Goal: Information Seeking & Learning: Learn about a topic

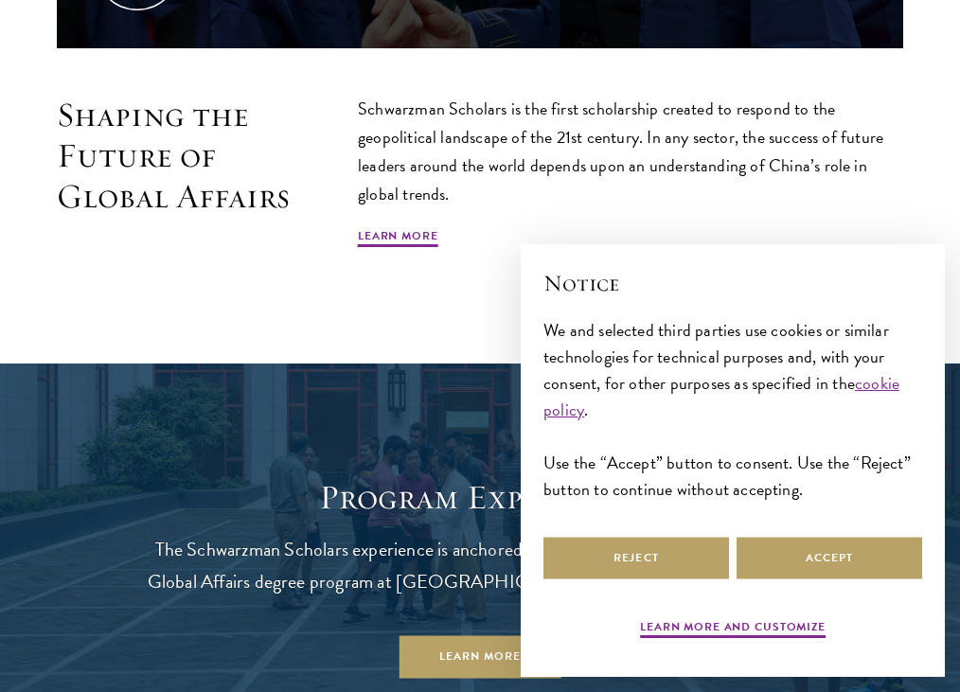
scroll to position [1030, 0]
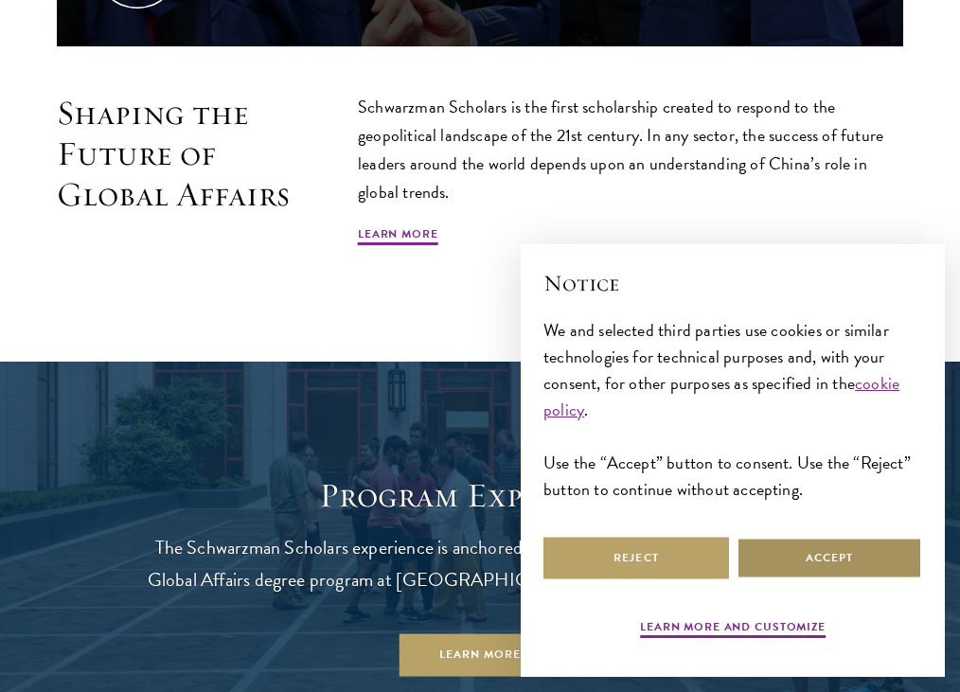
click at [799, 570] on button "Accept" at bounding box center [828, 558] width 185 height 43
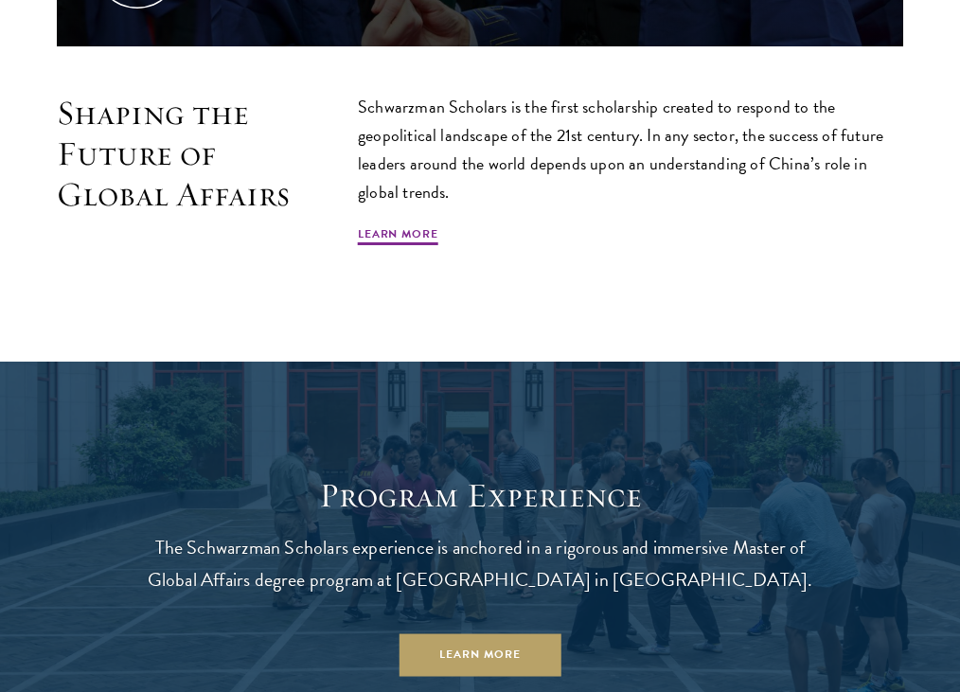
click at [542, 120] on p "Schwarzman Scholars is the first scholarship created to respond to the geopolit…" at bounding box center [630, 150] width 545 height 114
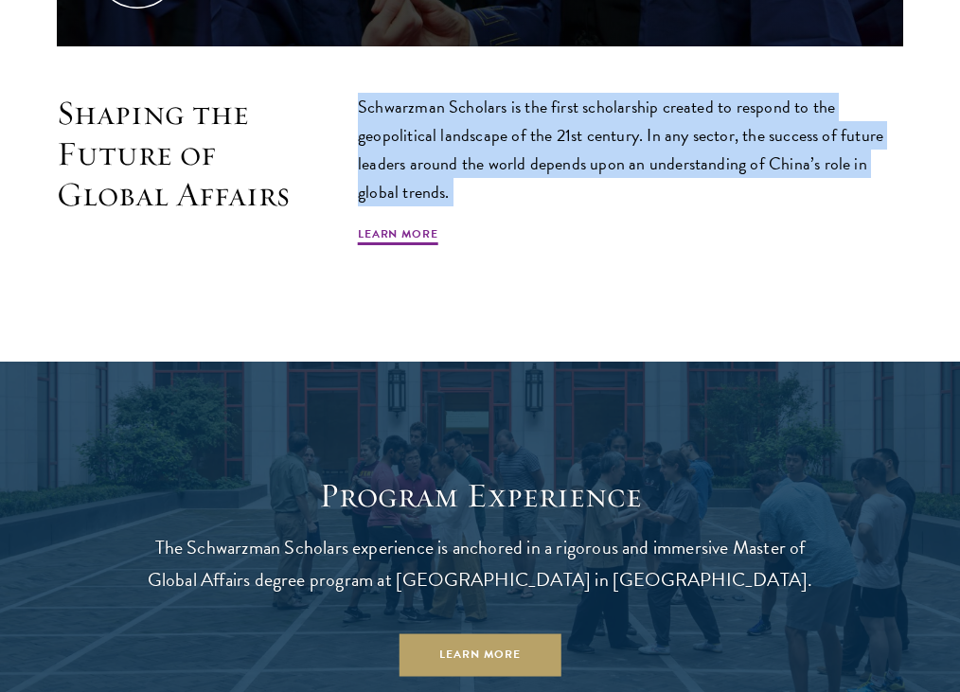
click at [542, 120] on p "Schwarzman Scholars is the first scholarship created to respond to the geopolit…" at bounding box center [630, 150] width 545 height 114
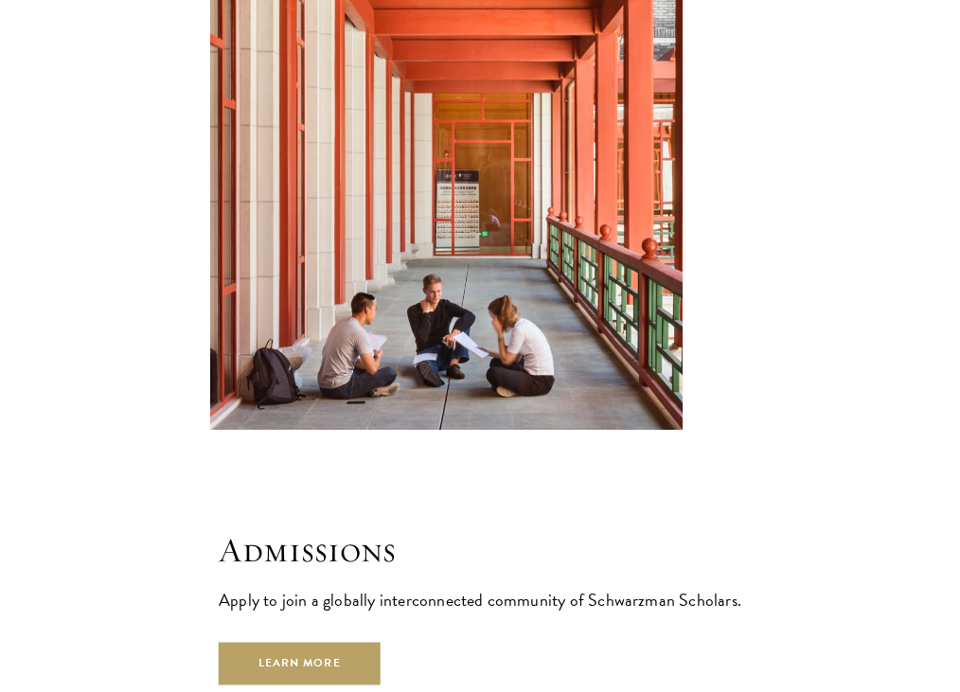
scroll to position [3174, 0]
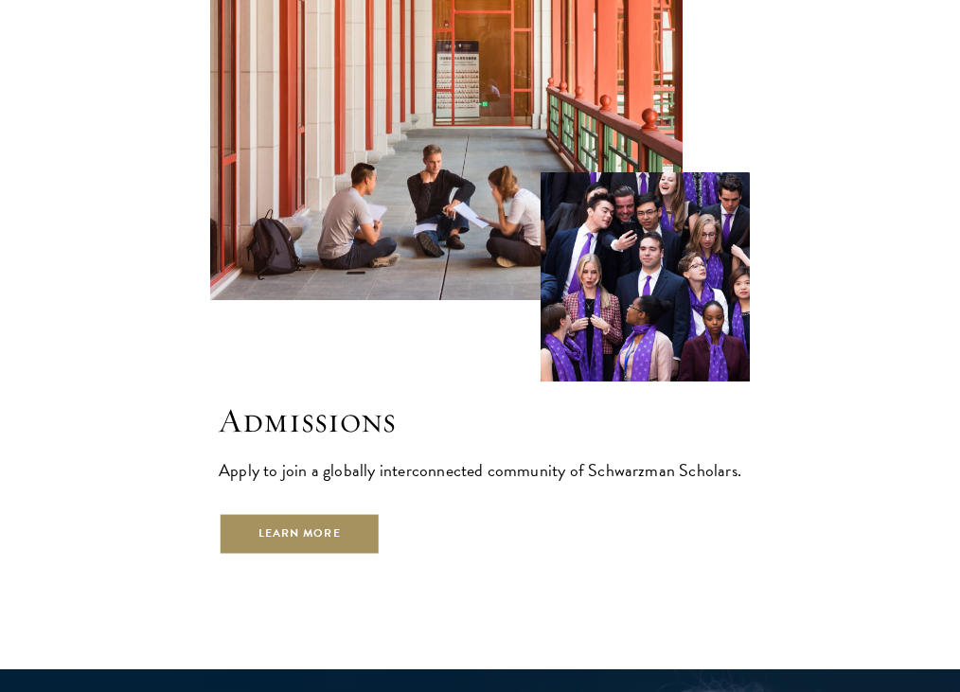
click at [308, 513] on link "Learn More" at bounding box center [300, 534] width 162 height 43
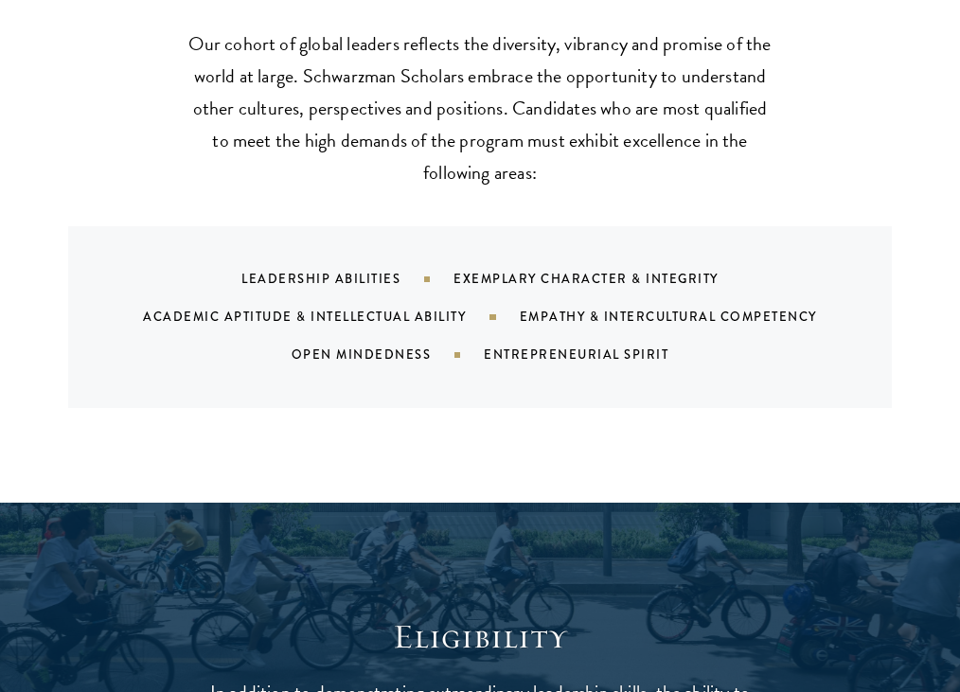
scroll to position [1748, 0]
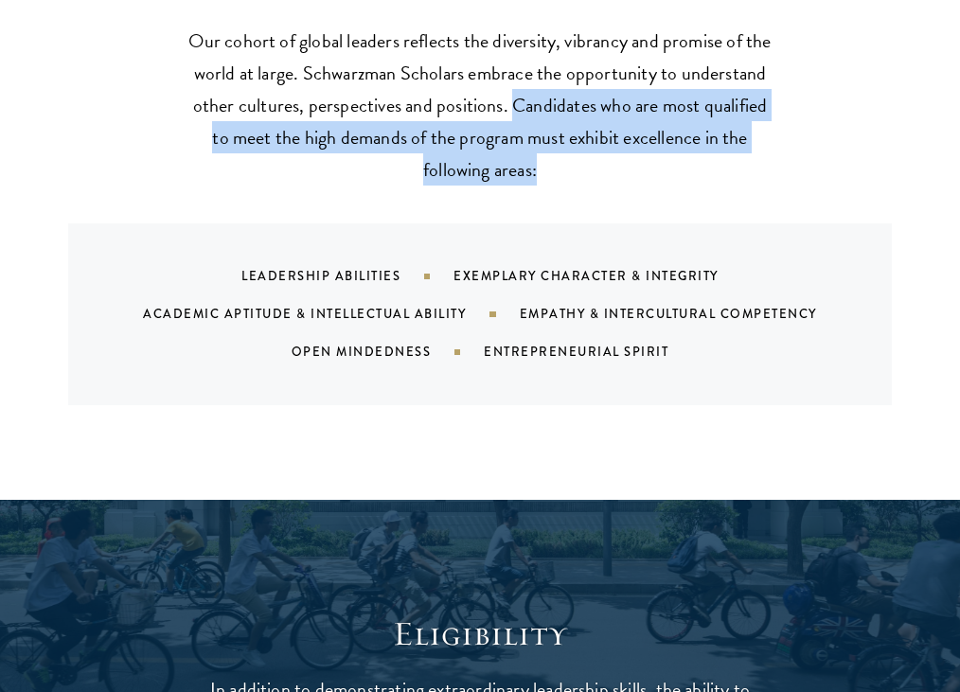
drag, startPoint x: 533, startPoint y: 193, endPoint x: 509, endPoint y: 116, distance: 80.2
click at [509, 116] on div "What We're Looking For Our cohort of global leaders reflects the diversity, vib…" at bounding box center [480, 182] width 846 height 445
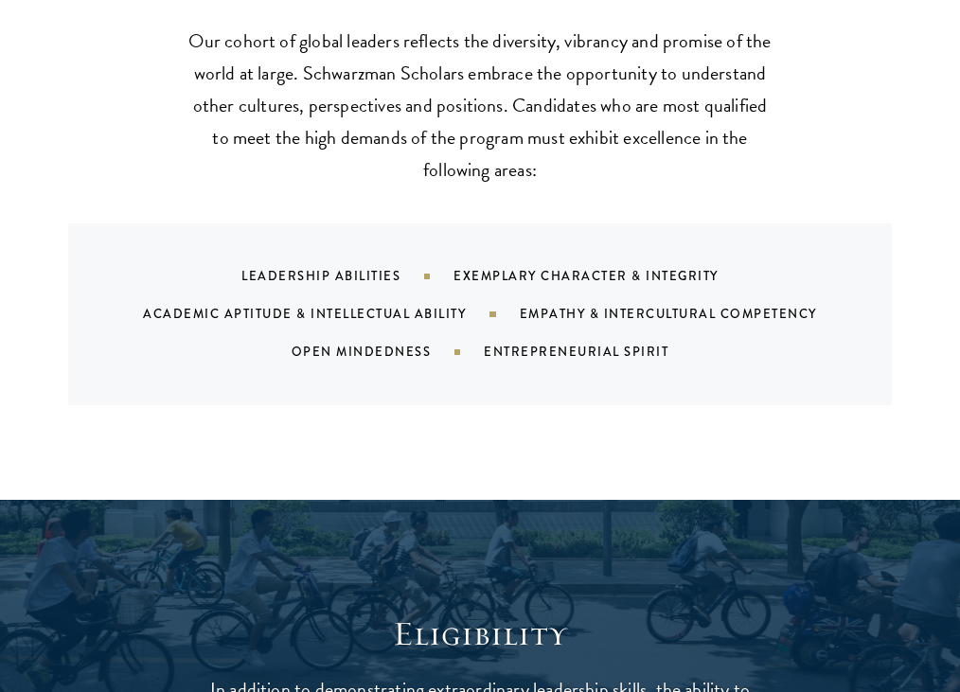
click at [498, 115] on p "Our cohort of global leaders reflects the diversity, vibrancy and promise of th…" at bounding box center [479, 105] width 587 height 161
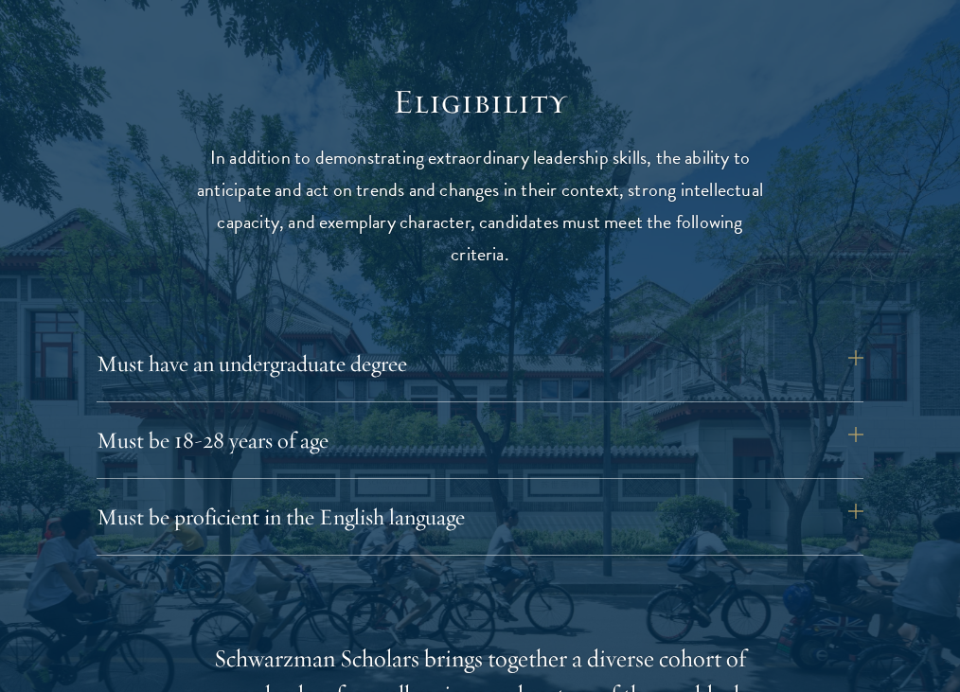
scroll to position [2363, 0]
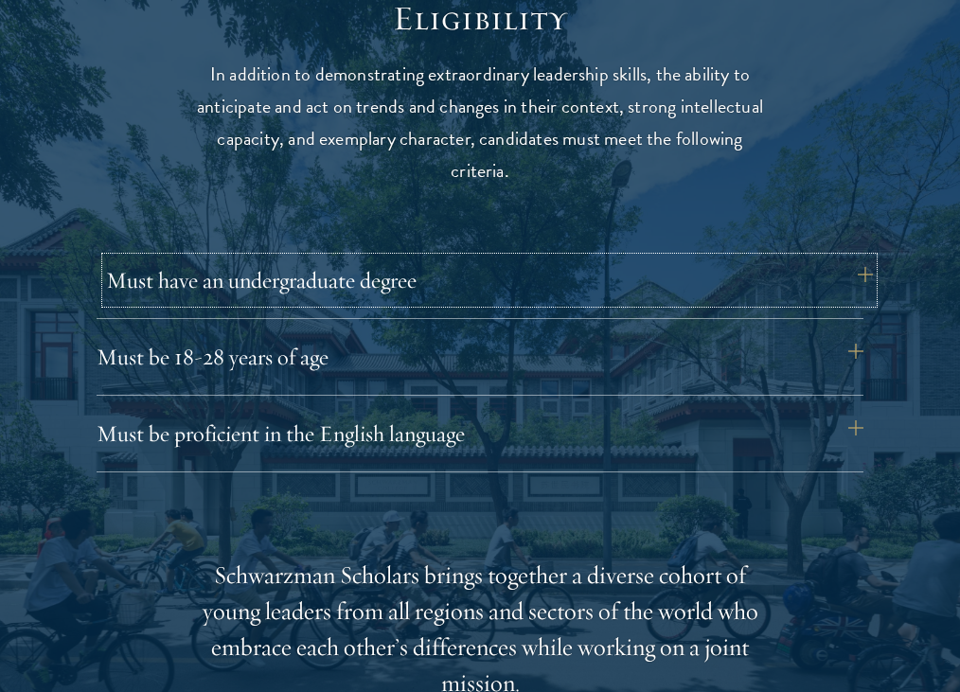
click at [436, 281] on button "Must have an undergraduate degree" at bounding box center [489, 279] width 767 height 45
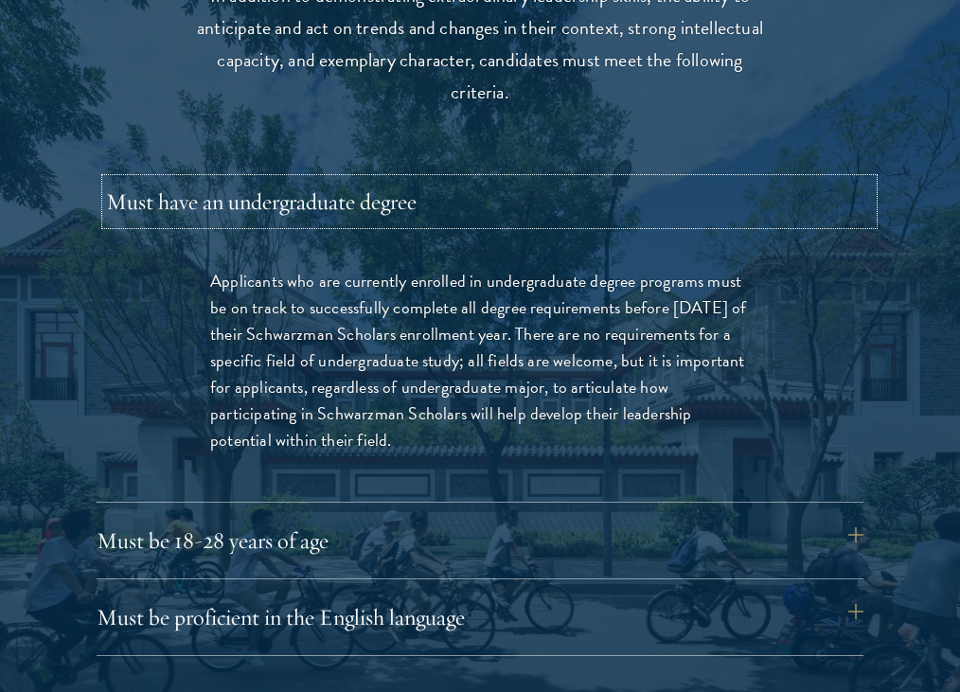
scroll to position [2444, 0]
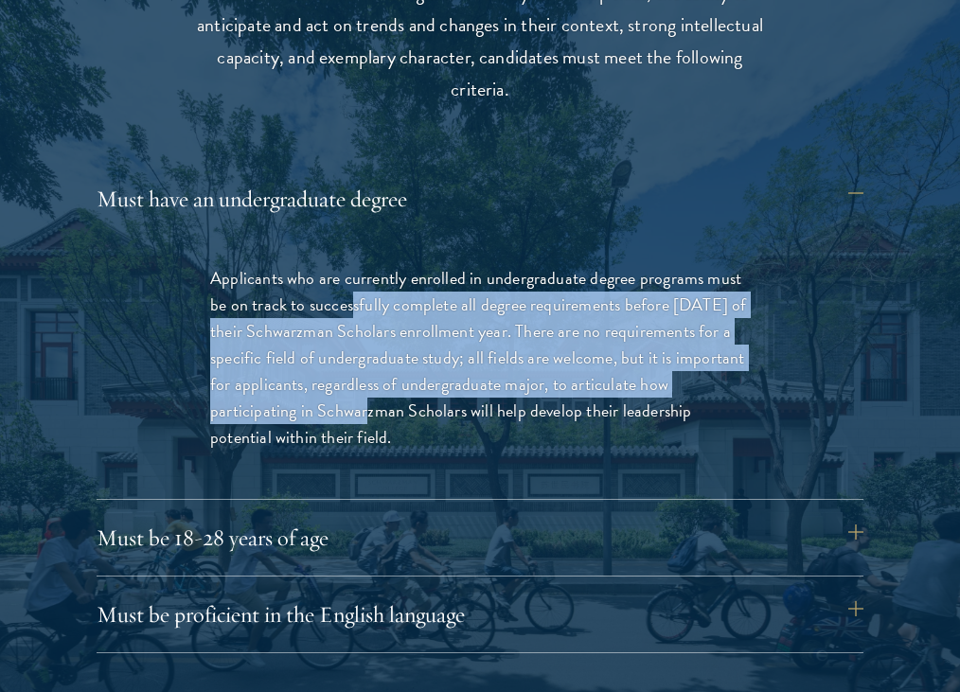
drag, startPoint x: 350, startPoint y: 309, endPoint x: 351, endPoint y: 419, distance: 109.8
click at [351, 419] on p "Applicants who are currently enrolled in undergraduate degree programs must be …" at bounding box center [479, 358] width 539 height 186
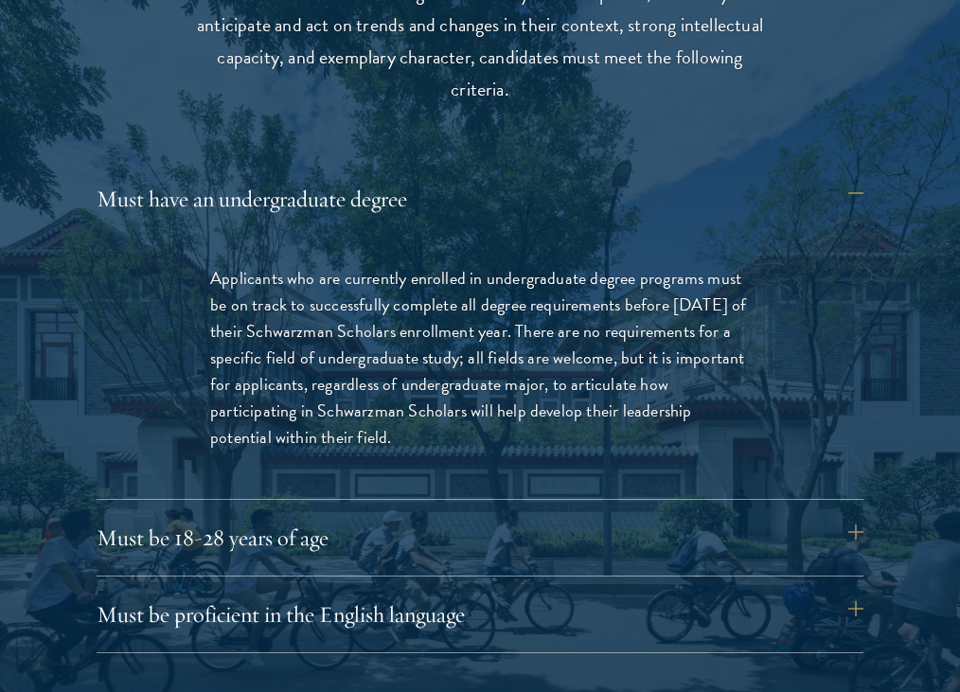
click at [332, 461] on div "Applicants who are currently enrolled in undergraduate degree programs must be …" at bounding box center [479, 368] width 653 height 262
drag, startPoint x: 337, startPoint y: 431, endPoint x: 335, endPoint y: 337, distance: 93.7
click at [335, 337] on p "Applicants who are currently enrolled in undergraduate degree programs must be …" at bounding box center [479, 358] width 539 height 186
click at [327, 336] on p "Applicants who are currently enrolled in undergraduate degree programs must be …" at bounding box center [479, 358] width 539 height 186
drag, startPoint x: 327, startPoint y: 348, endPoint x: 327, endPoint y: 433, distance: 85.2
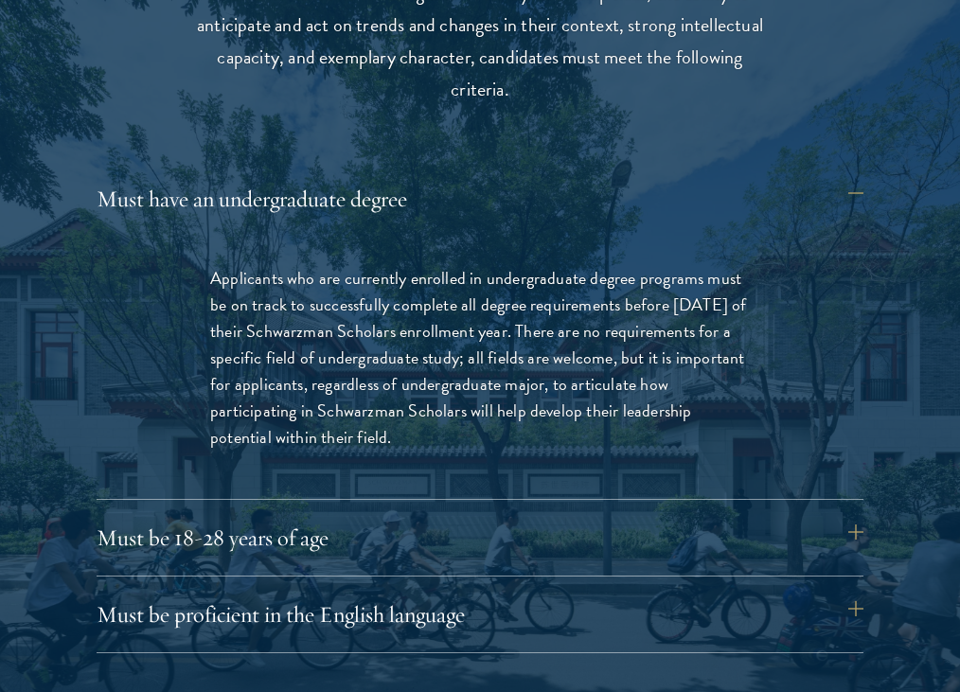
click at [327, 434] on p "Applicants who are currently enrolled in undergraduate degree programs must be …" at bounding box center [479, 358] width 539 height 186
click at [327, 433] on p "Applicants who are currently enrolled in undergraduate degree programs must be …" at bounding box center [479, 358] width 539 height 186
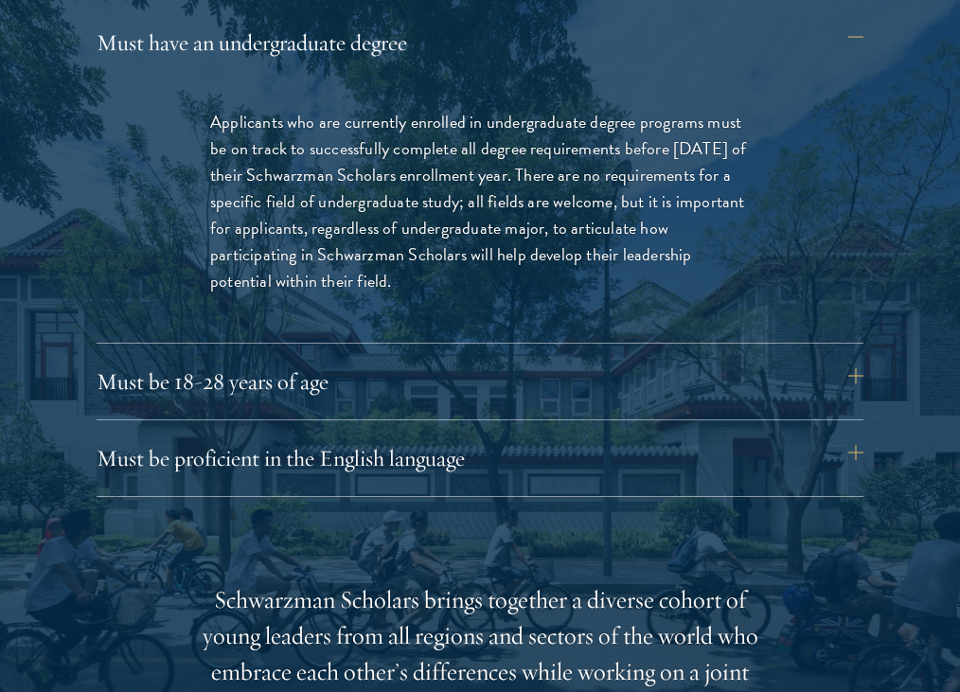
scroll to position [2614, 0]
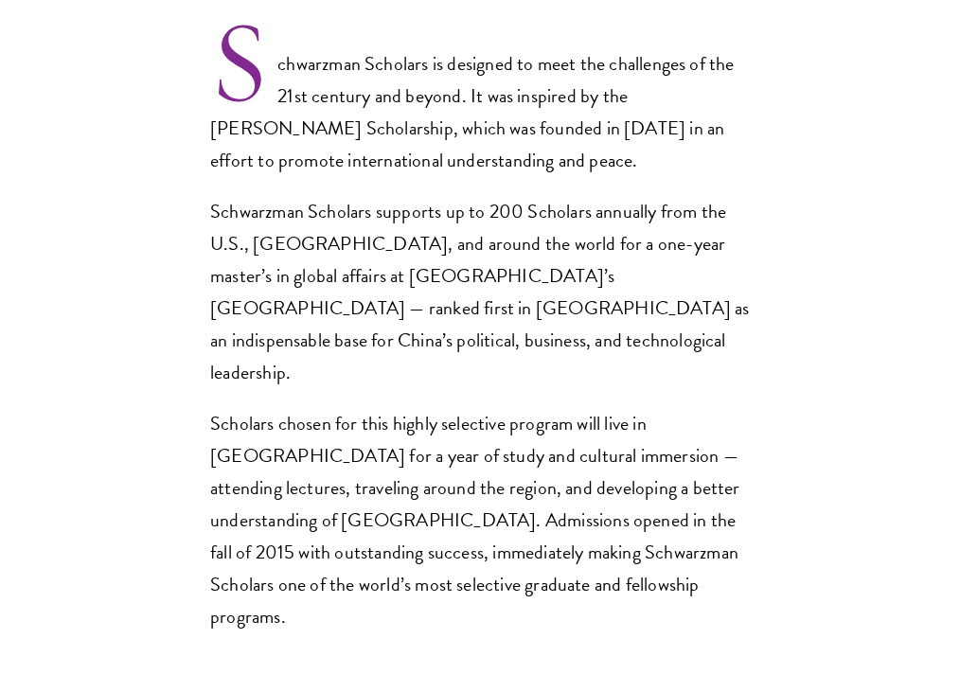
scroll to position [1276, 0]
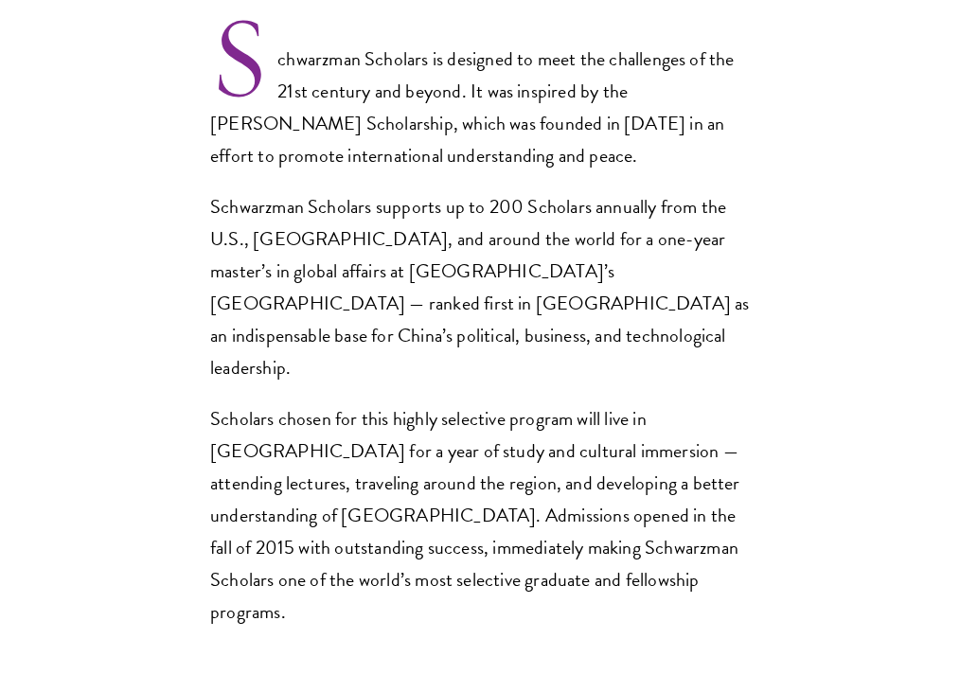
click at [321, 274] on p "Schwarzman Scholars supports up to 200 Scholars annually from the U.S., [GEOGRA…" at bounding box center [479, 286] width 539 height 193
click at [321, 274] on p "Schwarzman Scholars supports up to 200 Scholars annually from the U.S., China, …" at bounding box center [479, 286] width 539 height 193
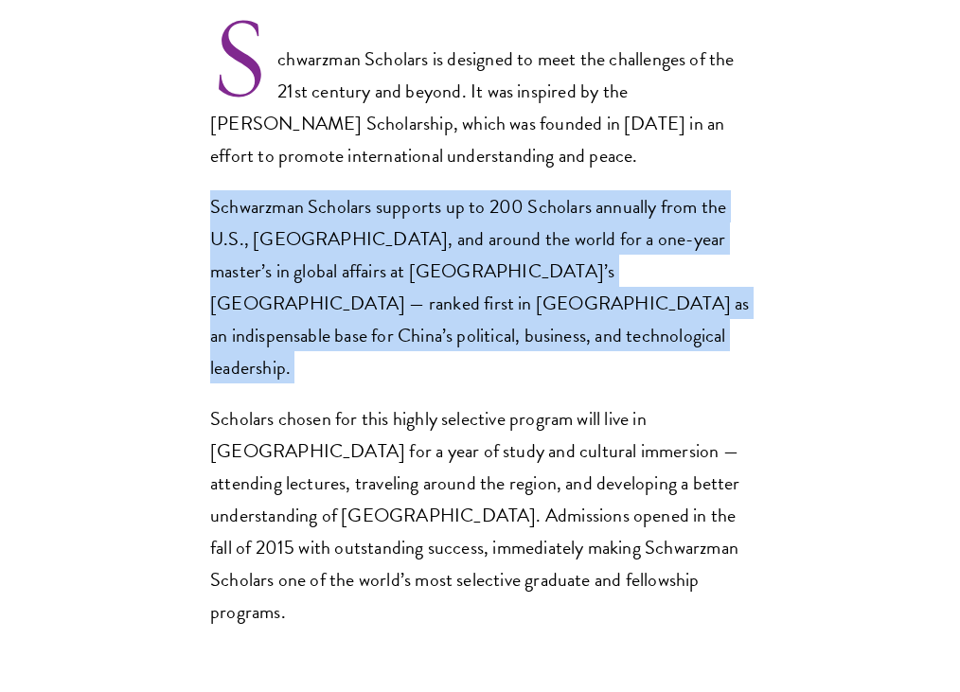
click at [321, 274] on p "Schwarzman Scholars supports up to 200 Scholars annually from the U.S., China, …" at bounding box center [479, 286] width 539 height 193
click at [303, 278] on p "Schwarzman Scholars supports up to 200 Scholars annually from the U.S., China, …" at bounding box center [479, 286] width 539 height 193
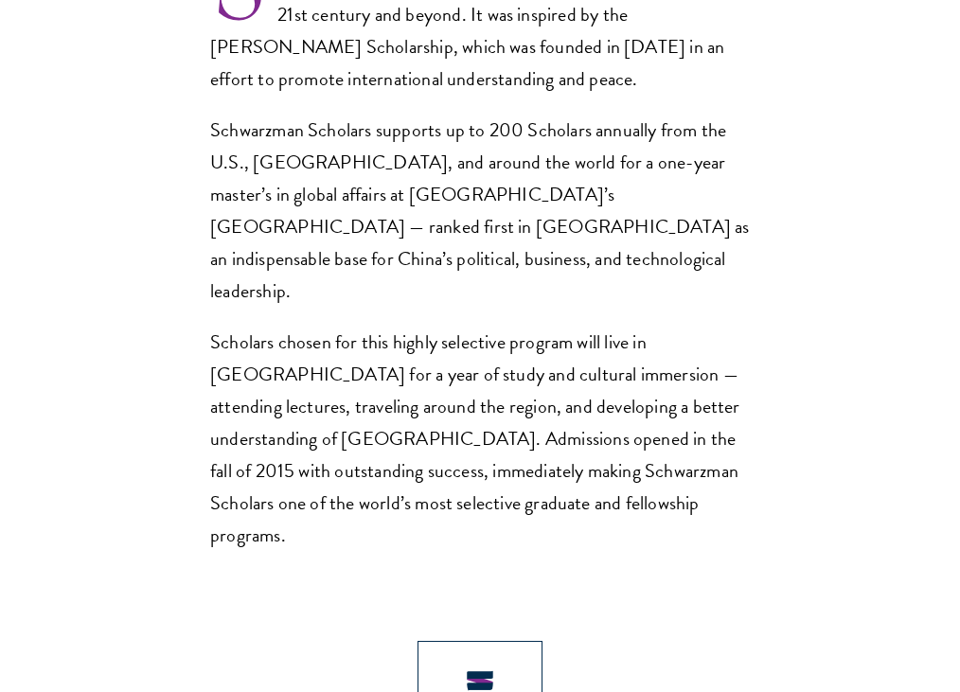
scroll to position [1356, 0]
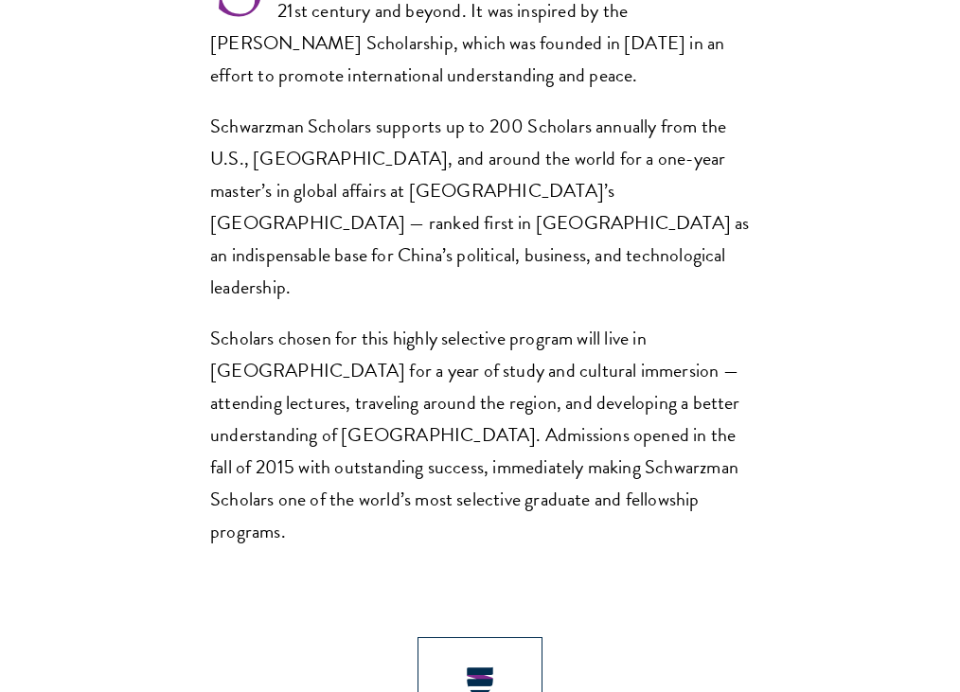
click at [362, 322] on p "Scholars chosen for this highly selective program will live in Beijing for a ye…" at bounding box center [479, 434] width 539 height 225
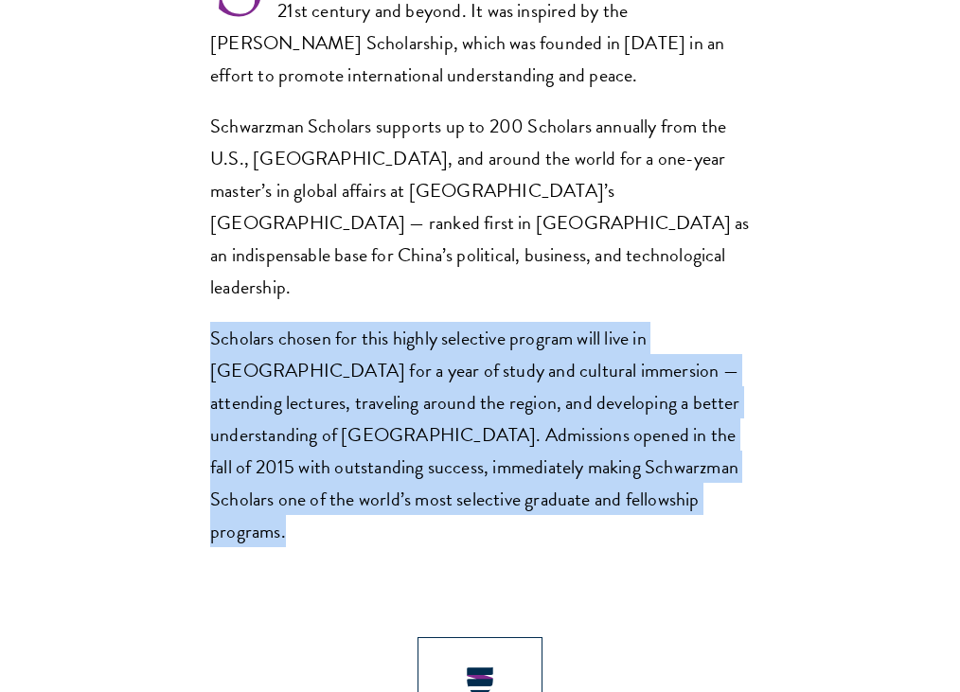
click at [391, 322] on p "Scholars chosen for this highly selective program will live in Beijing for a ye…" at bounding box center [479, 434] width 539 height 225
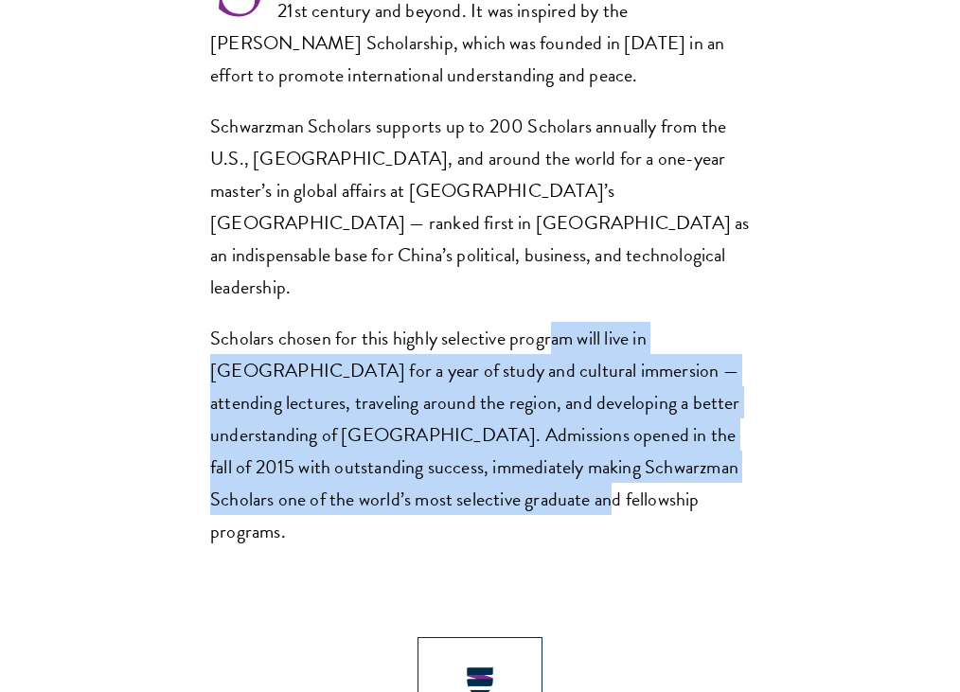
drag, startPoint x: 553, startPoint y: 267, endPoint x: 553, endPoint y: 414, distance: 147.6
click at [553, 416] on p "Scholars chosen for this highly selective program will live in Beijing for a ye…" at bounding box center [479, 434] width 539 height 225
click at [553, 414] on p "Scholars chosen for this highly selective program will live in Beijing for a ye…" at bounding box center [479, 434] width 539 height 225
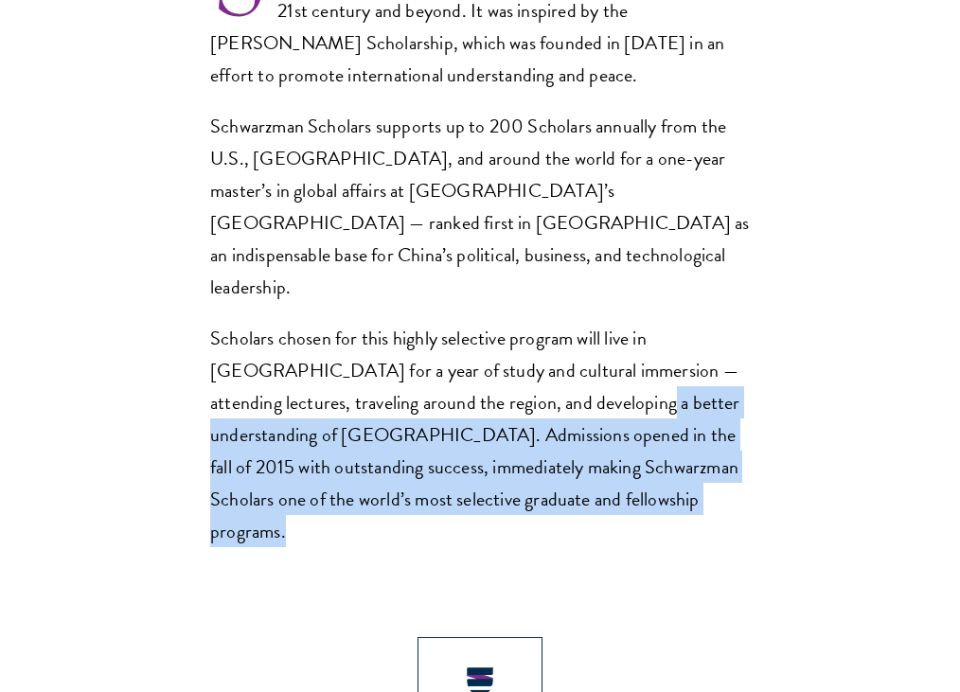
drag, startPoint x: 553, startPoint y: 414, endPoint x: 550, endPoint y: 326, distance: 89.0
click at [550, 326] on p "Scholars chosen for this highly selective program will live in Beijing for a ye…" at bounding box center [479, 434] width 539 height 225
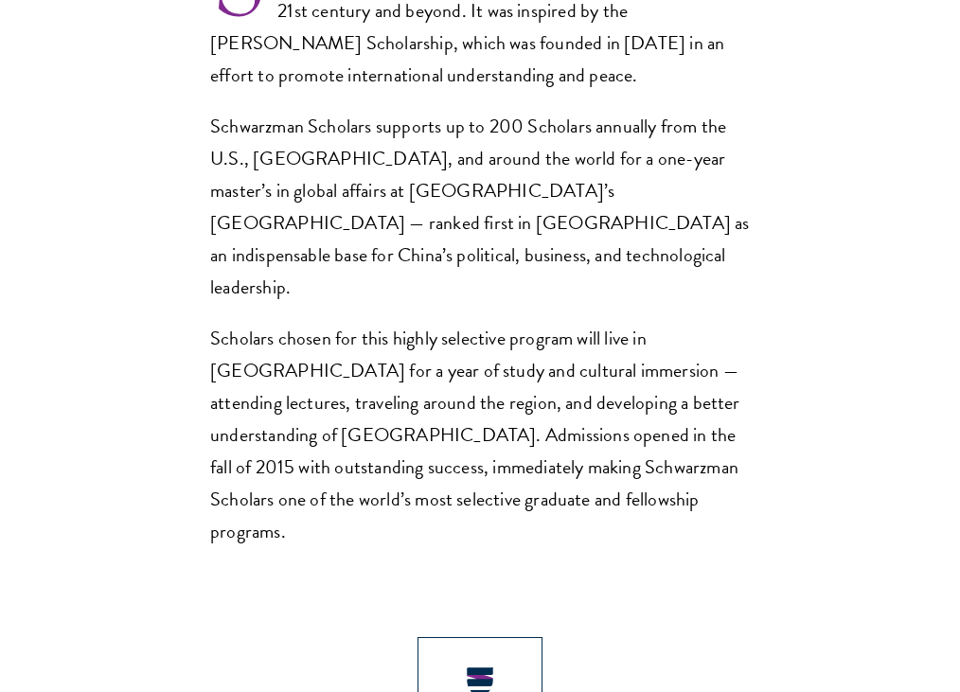
click at [529, 322] on p "Scholars chosen for this highly selective program will live in Beijing for a ye…" at bounding box center [479, 434] width 539 height 225
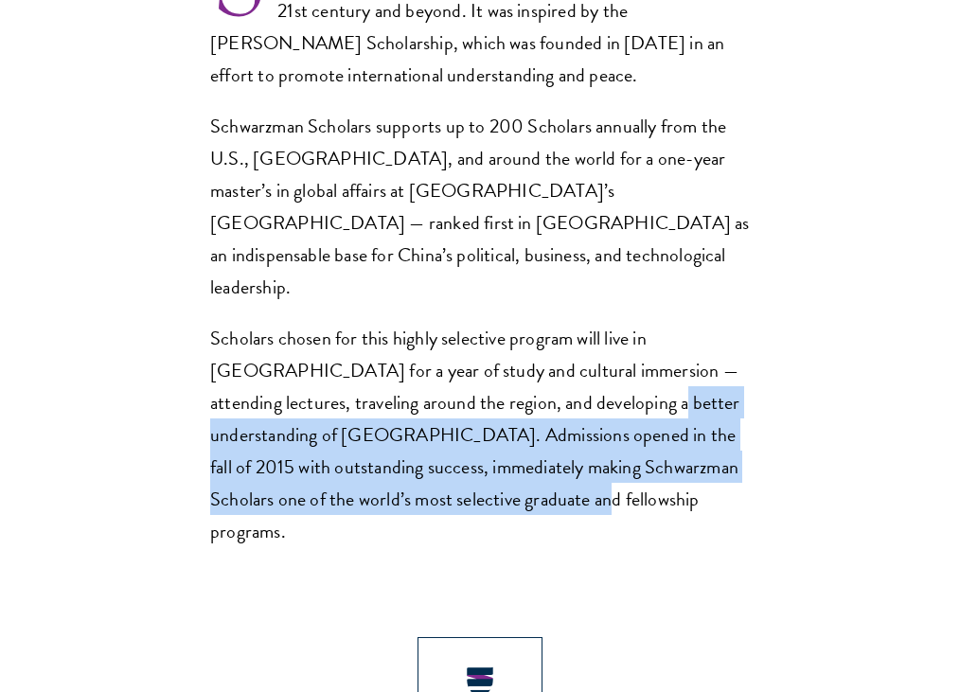
drag, startPoint x: 546, startPoint y: 443, endPoint x: 545, endPoint y: 341, distance: 102.2
click at [545, 341] on p "Scholars chosen for this highly selective program will live in Beijing for a ye…" at bounding box center [479, 434] width 539 height 225
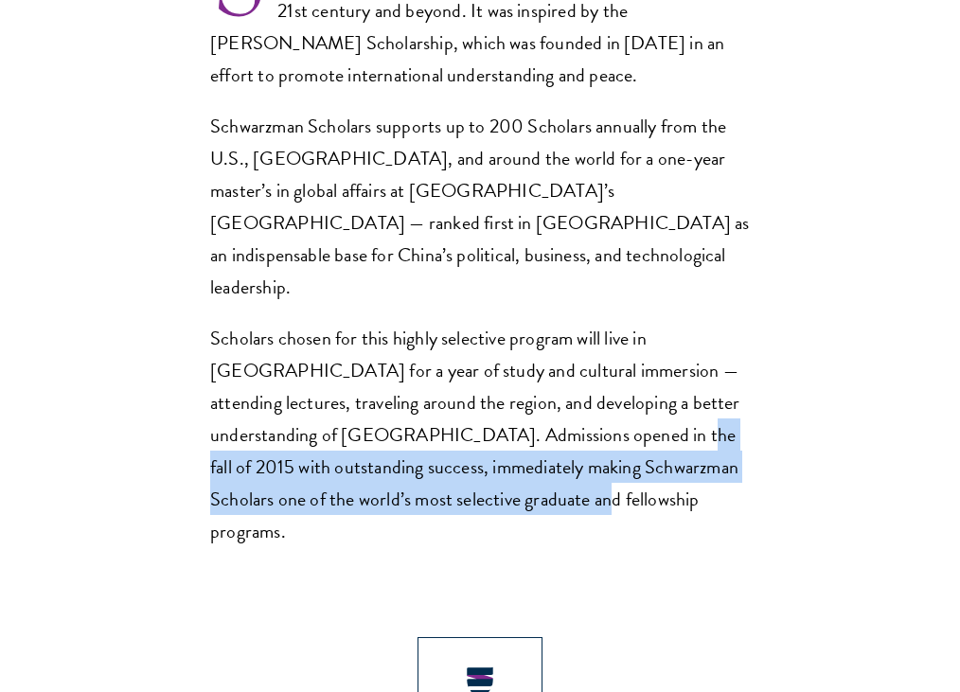
drag, startPoint x: 539, startPoint y: 365, endPoint x: 543, endPoint y: 440, distance: 74.9
click at [543, 440] on p "Scholars chosen for this highly selective program will live in Beijing for a ye…" at bounding box center [479, 434] width 539 height 225
drag, startPoint x: 536, startPoint y: 439, endPoint x: 536, endPoint y: 362, distance: 76.7
click at [536, 362] on p "Scholars chosen for this highly selective program will live in Beijing for a ye…" at bounding box center [479, 434] width 539 height 225
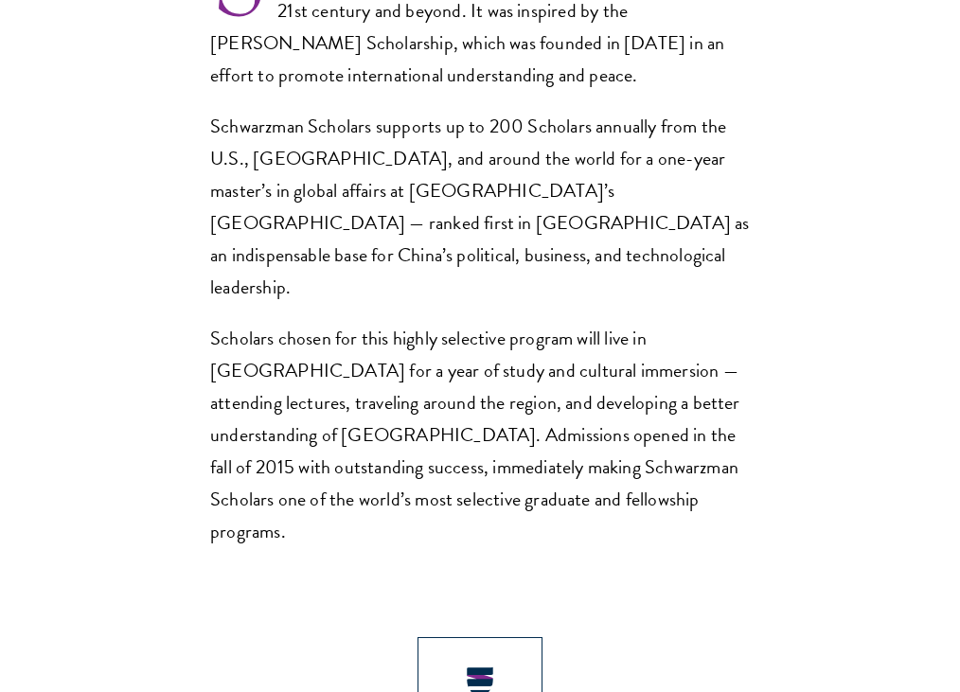
click at [504, 356] on p "Scholars chosen for this highly selective program will live in Beijing for a ye…" at bounding box center [479, 434] width 539 height 225
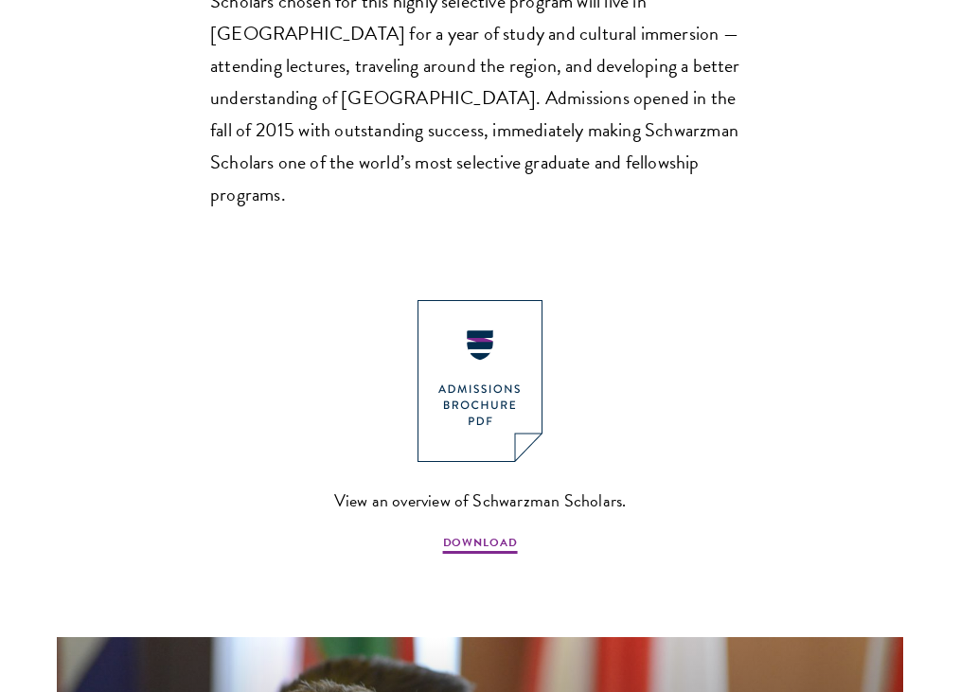
scroll to position [1741, 0]
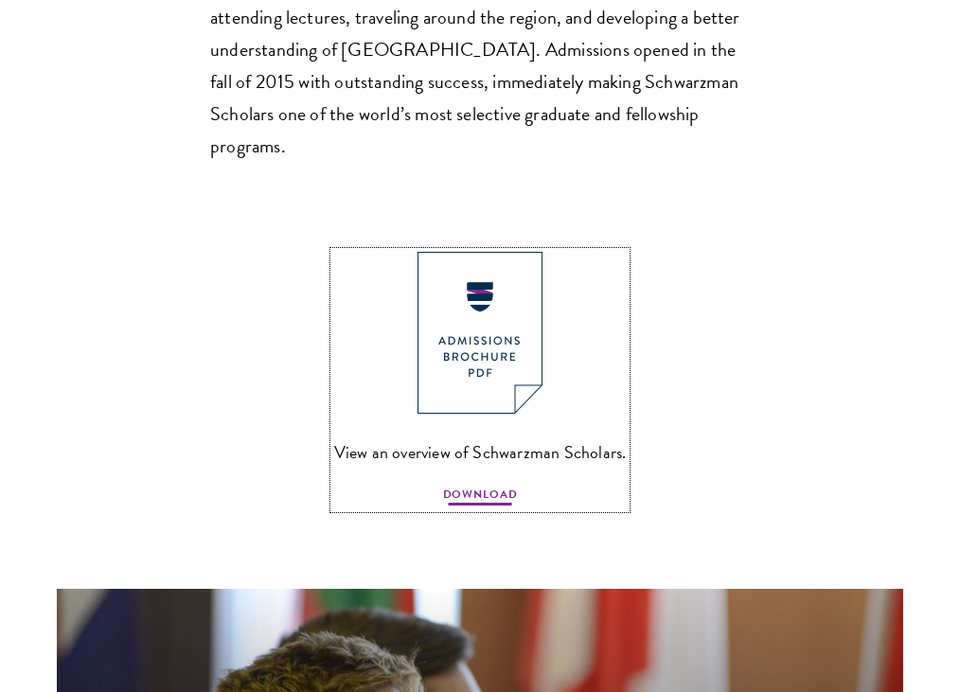
click at [483, 485] on span "DOWNLOAD" at bounding box center [480, 496] width 75 height 23
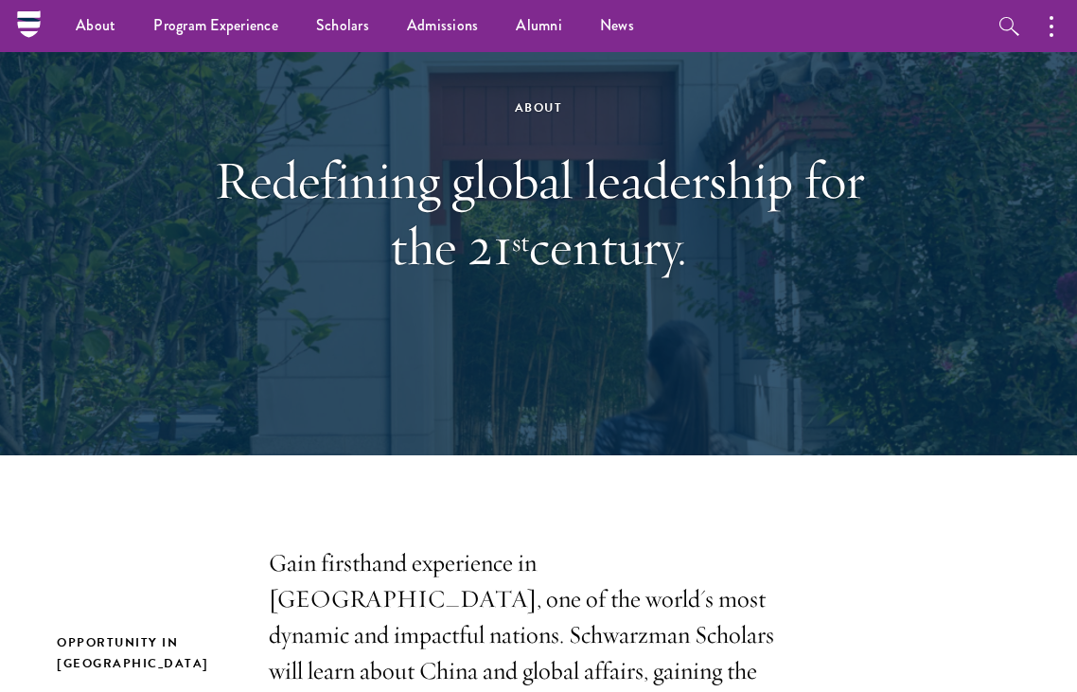
scroll to position [0, 0]
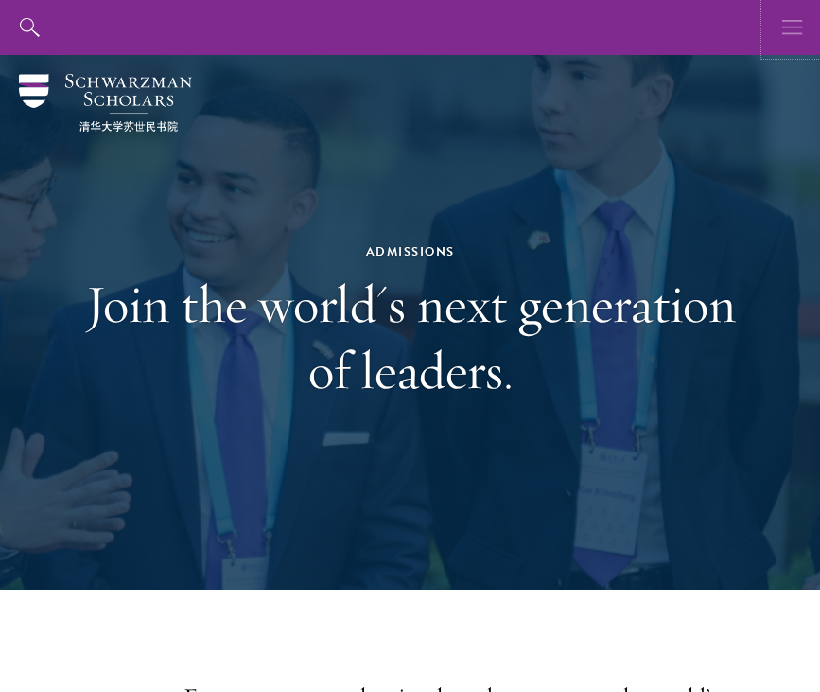
click at [801, 27] on icon "button" at bounding box center [793, 27] width 21 height 55
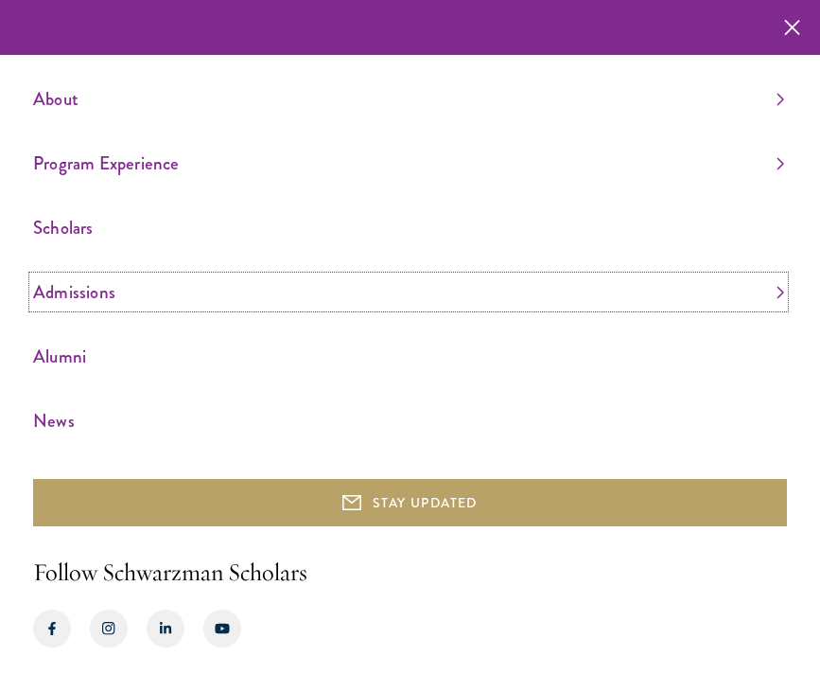
click at [411, 294] on link "Admissions" at bounding box center [408, 291] width 751 height 31
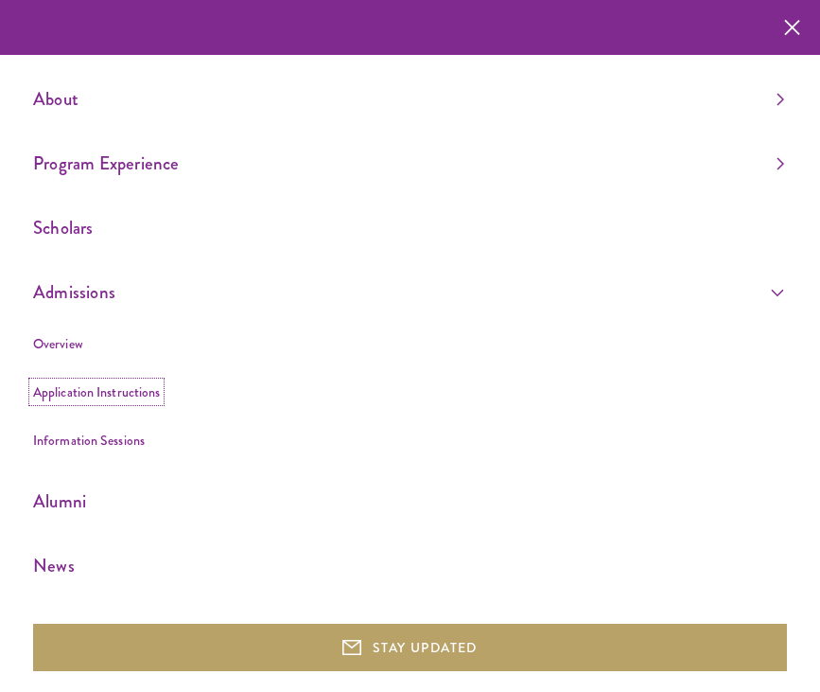
click at [115, 394] on link "Application Instructions" at bounding box center [96, 391] width 127 height 19
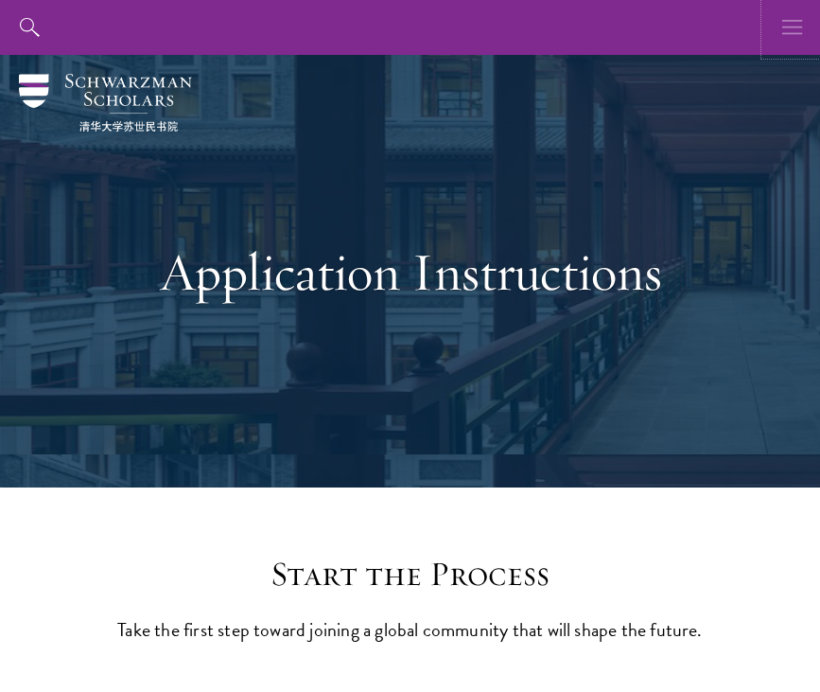
click at [794, 28] on icon "button" at bounding box center [793, 27] width 21 height 55
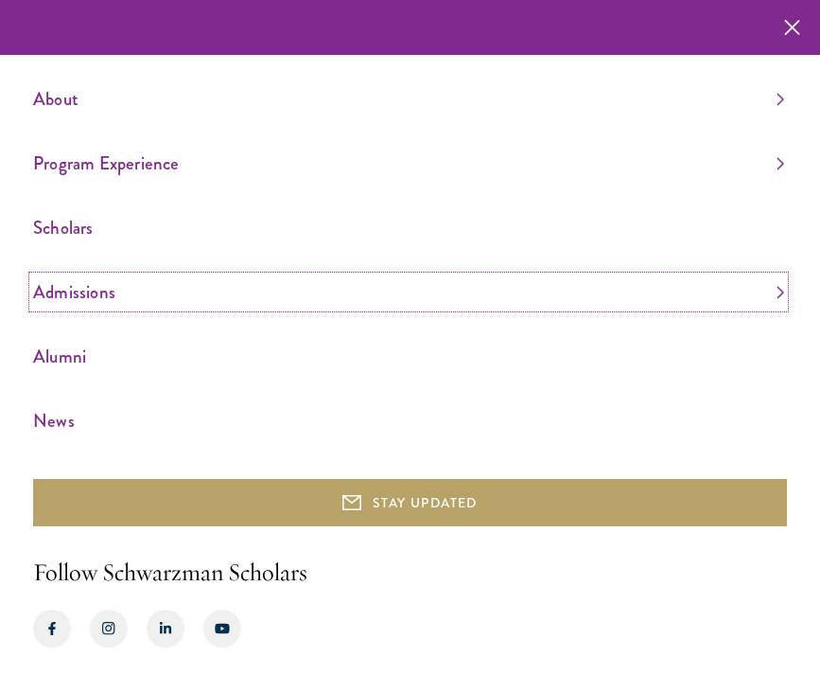
click at [108, 285] on link "Admissions" at bounding box center [408, 291] width 751 height 31
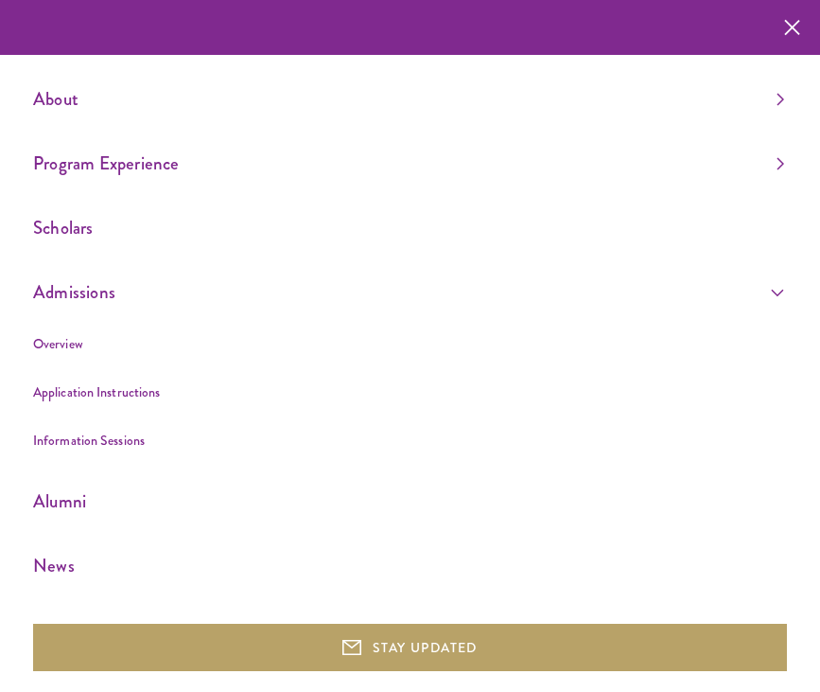
click at [73, 332] on li "Overview" at bounding box center [408, 344] width 751 height 24
click at [62, 338] on link "Overview" at bounding box center [58, 343] width 50 height 19
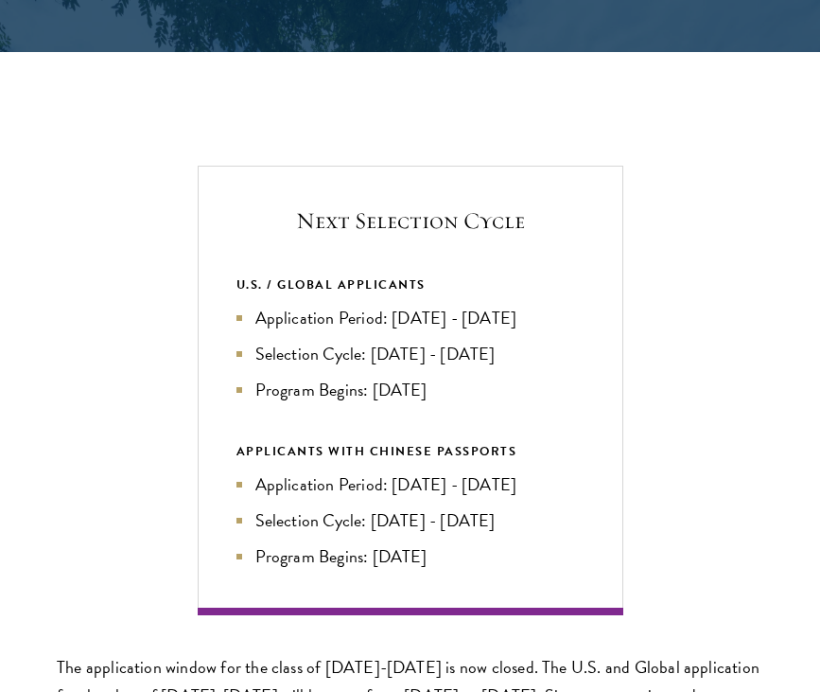
scroll to position [3829, 0]
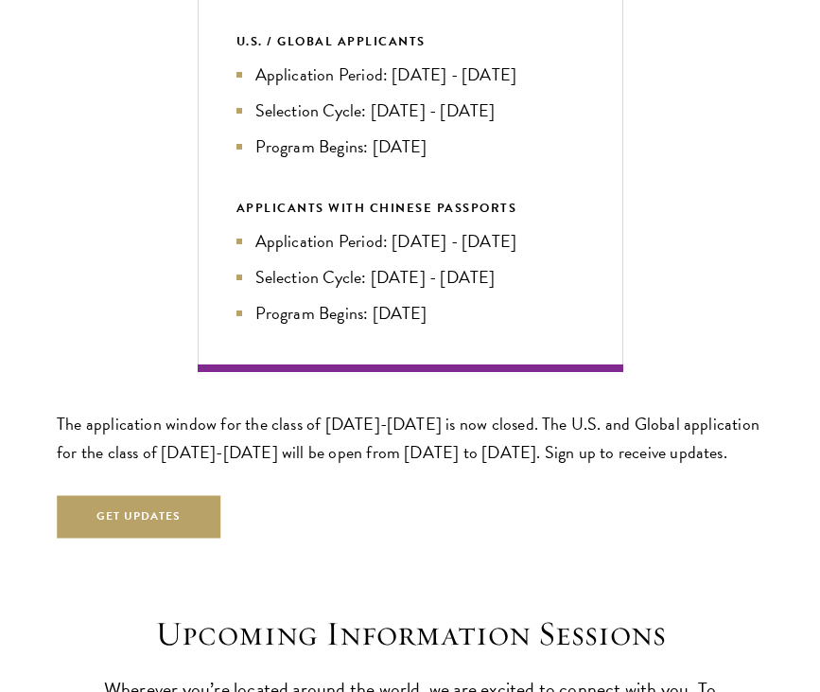
click at [176, 441] on p "The application window for the class of [DATE]-[DATE] is now closed. The U.S. a…" at bounding box center [410, 438] width 707 height 57
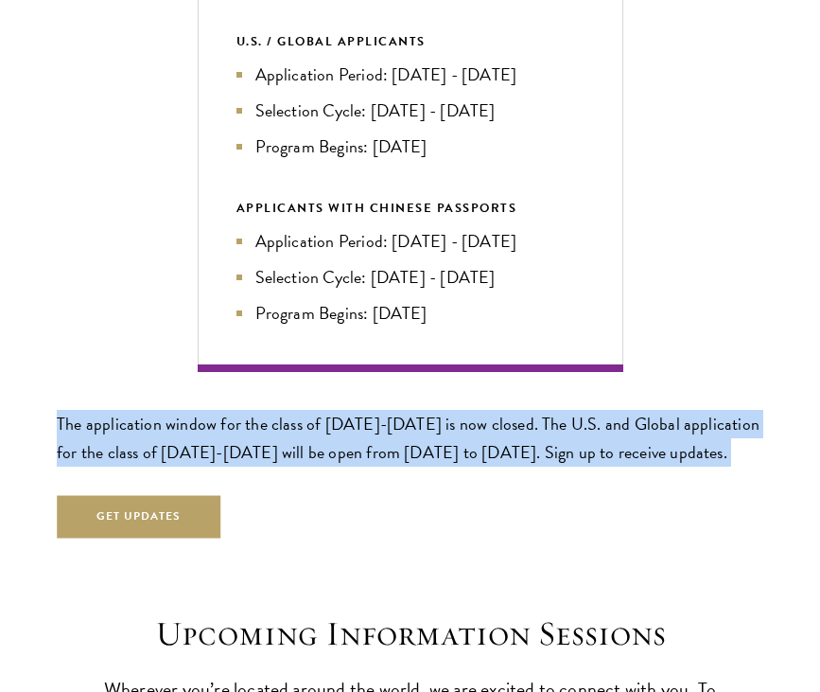
click at [176, 441] on p "The application window for the class of [DATE]-[DATE] is now closed. The U.S. a…" at bounding box center [410, 438] width 707 height 57
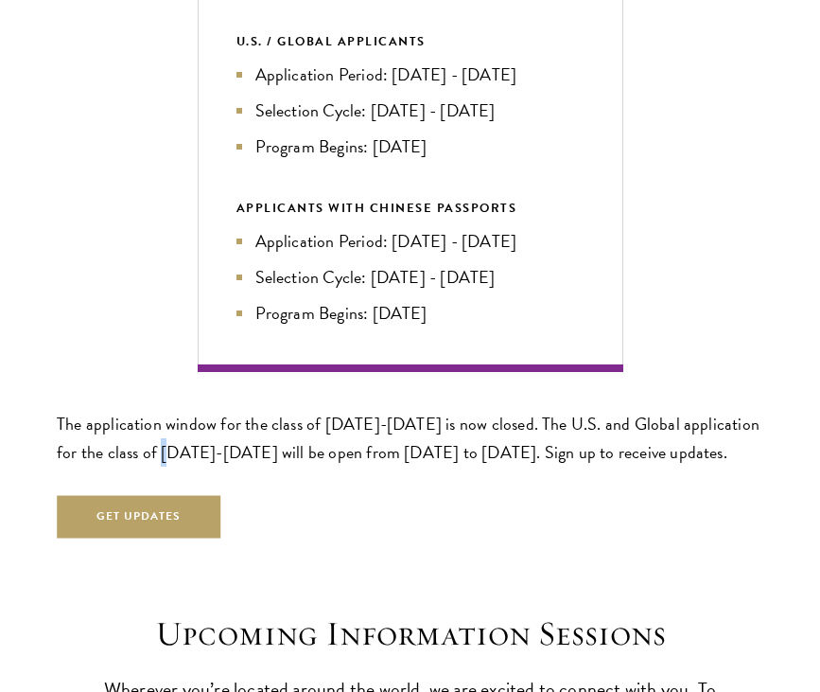
click at [176, 441] on p "The application window for the class of [DATE]-[DATE] is now closed. The U.S. a…" at bounding box center [410, 438] width 707 height 57
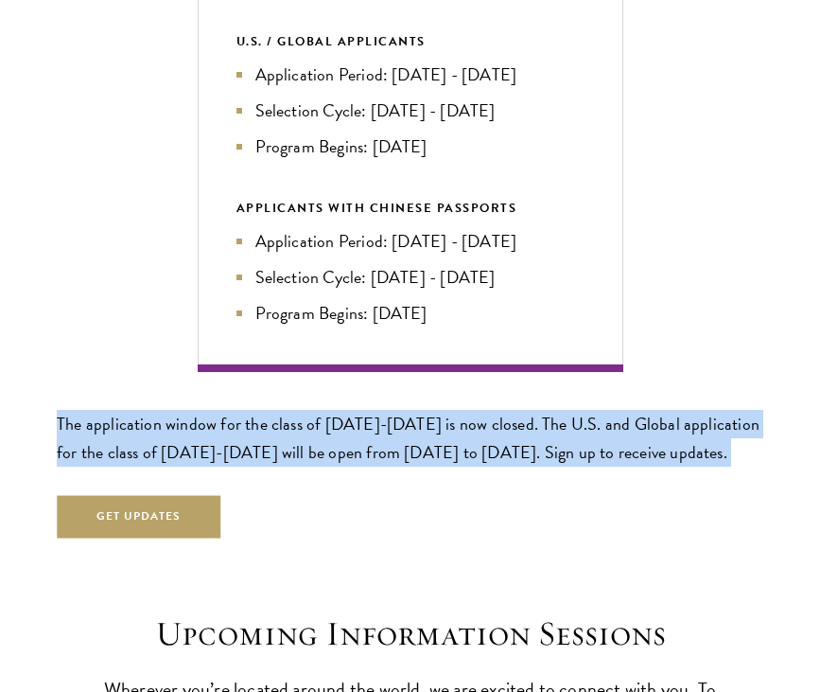
click at [176, 441] on p "The application window for the class of [DATE]-[DATE] is now closed. The U.S. a…" at bounding box center [410, 438] width 707 height 57
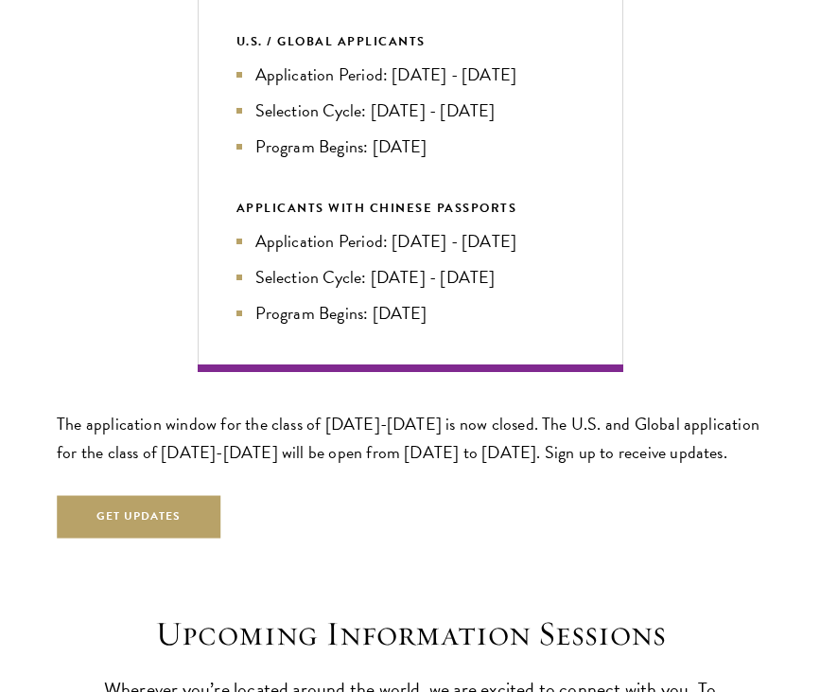
click at [50, 392] on section "Next Selection Cycle U.S. / GLOBAL APPLICANTS Application Period: [DATE] - [DAT…" at bounding box center [410, 230] width 820 height 616
